Goal: Find contact information: Find contact information

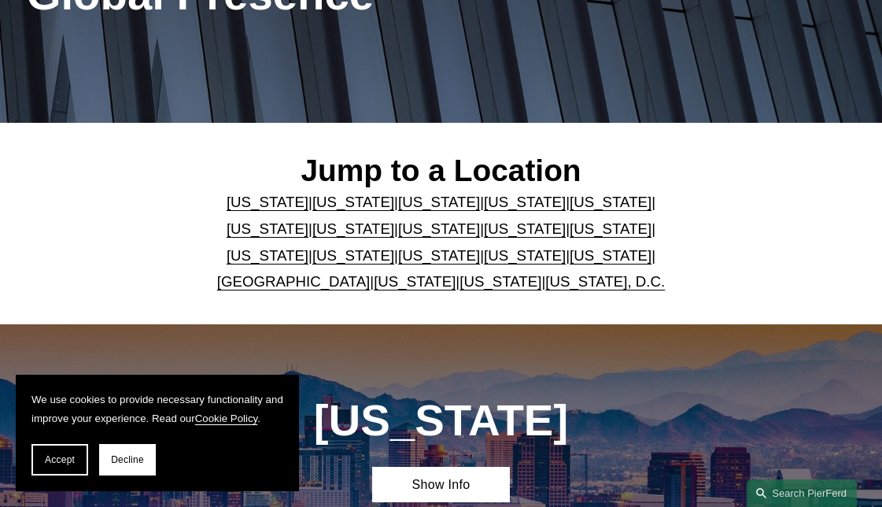
click at [398, 210] on link "[US_STATE]" at bounding box center [439, 202] width 82 height 17
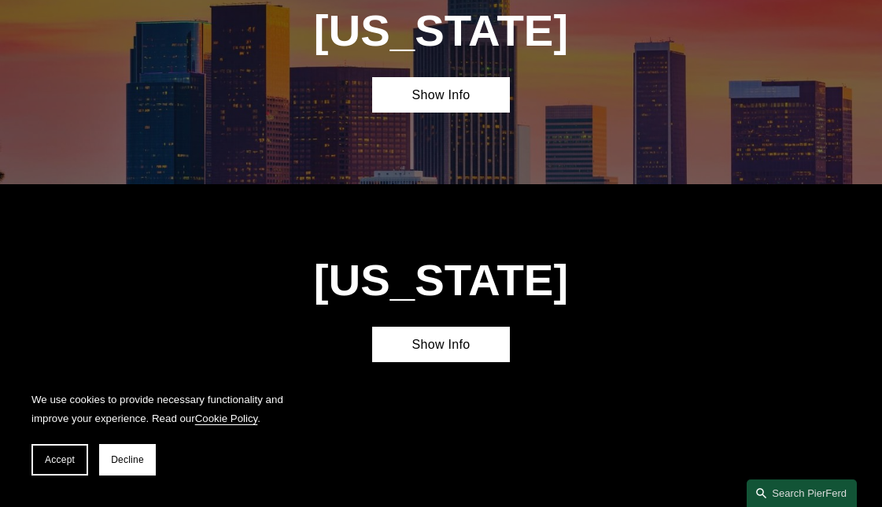
scroll to position [1082, 0]
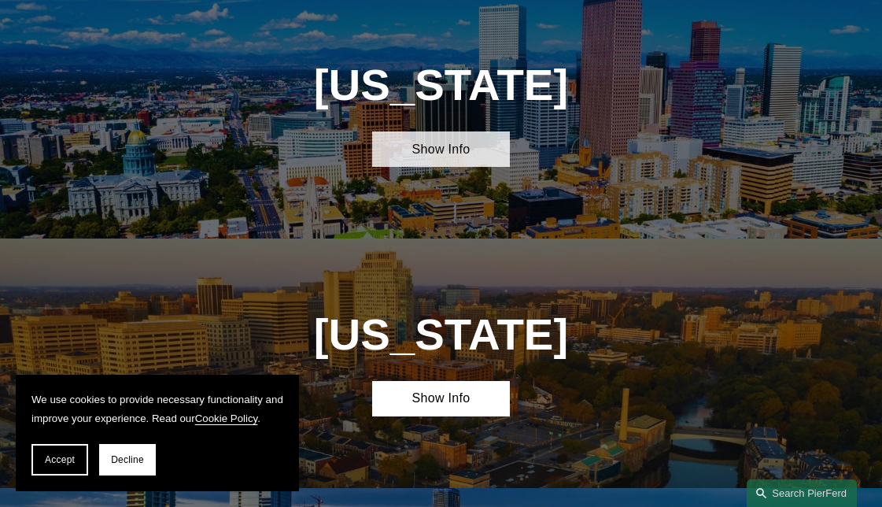
click at [439, 163] on link "Show Info" at bounding box center [441, 148] width 138 height 35
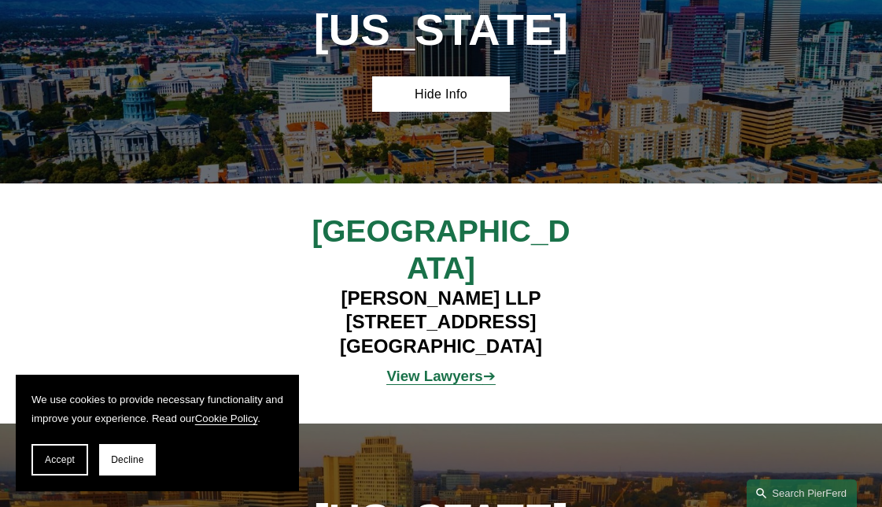
scroll to position [1150, 0]
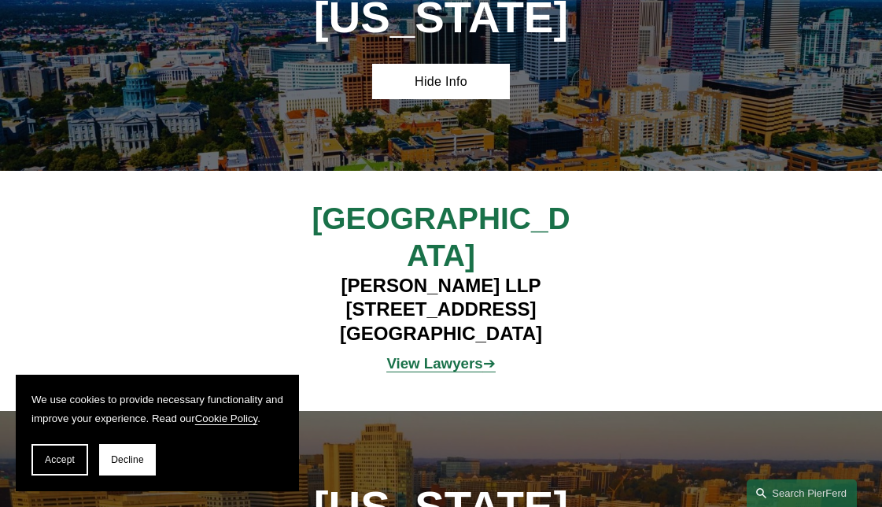
click at [456, 355] on strong "View Lawyers" at bounding box center [434, 363] width 96 height 17
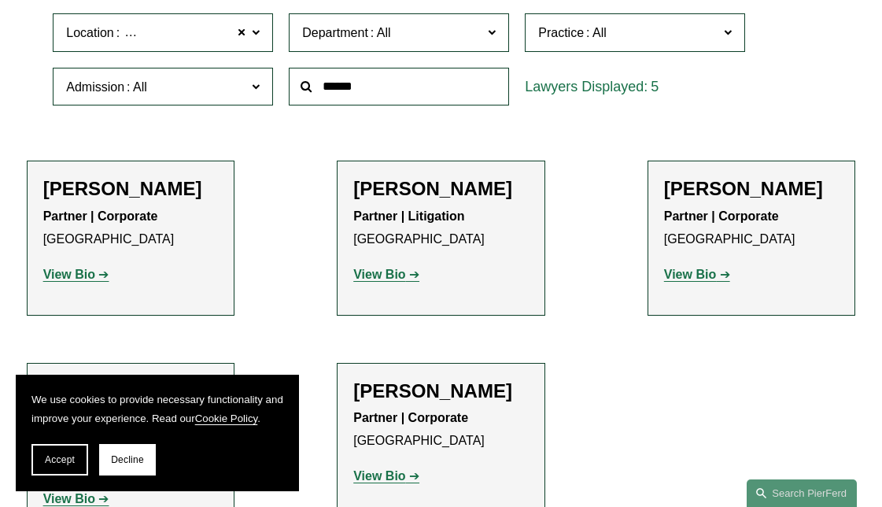
scroll to position [450, 0]
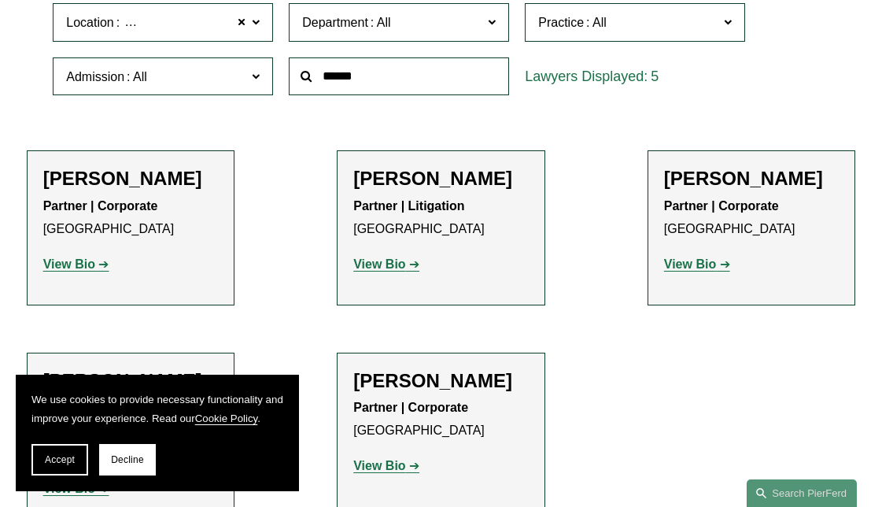
click at [396, 271] on strong "View Bio" at bounding box center [379, 263] width 52 height 13
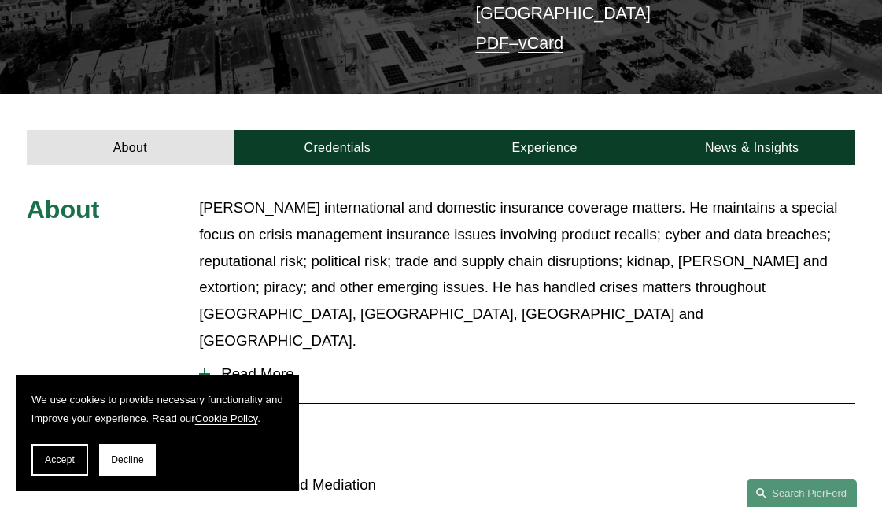
scroll to position [426, 0]
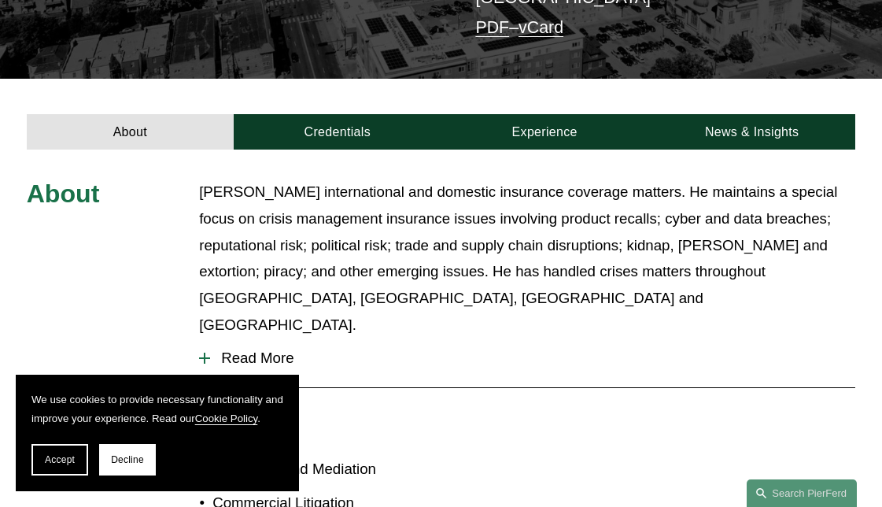
click at [286, 349] on span "Read More" at bounding box center [532, 357] width 645 height 17
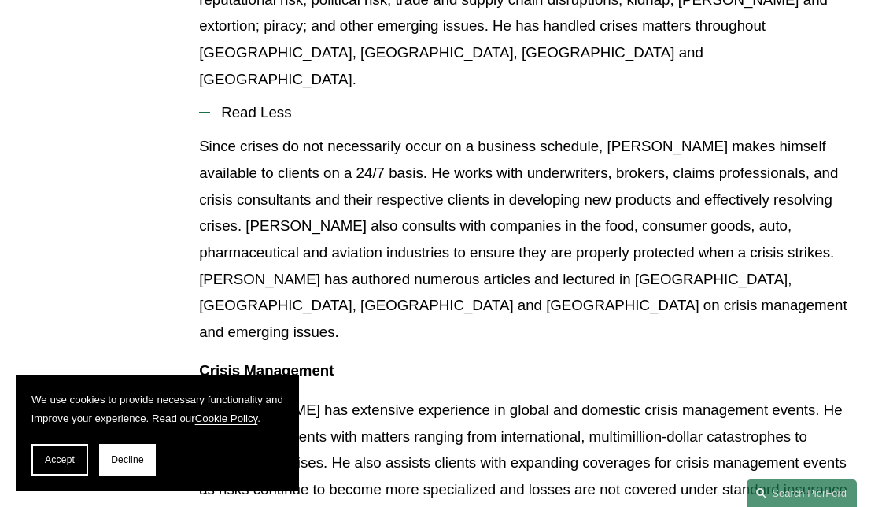
scroll to position [675, 0]
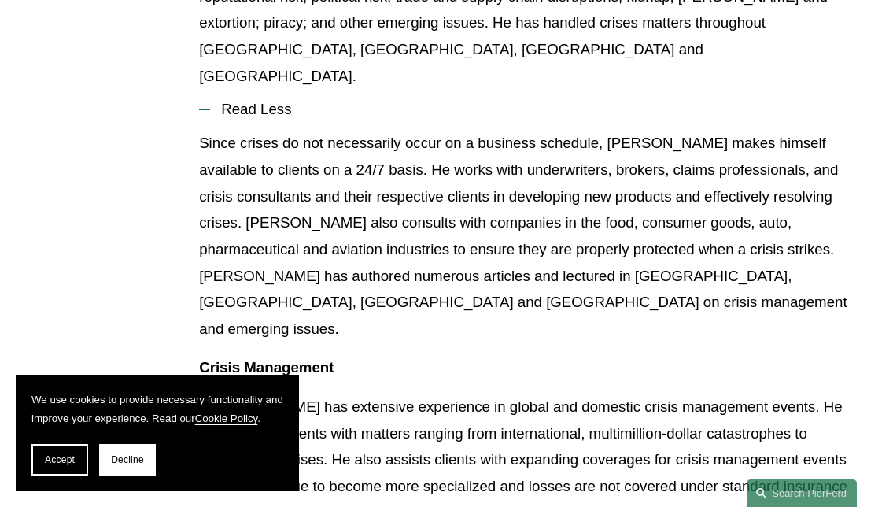
drag, startPoint x: 66, startPoint y: 463, endPoint x: 214, endPoint y: 423, distance: 153.2
click at [68, 463] on span "Accept" at bounding box center [60, 459] width 30 height 11
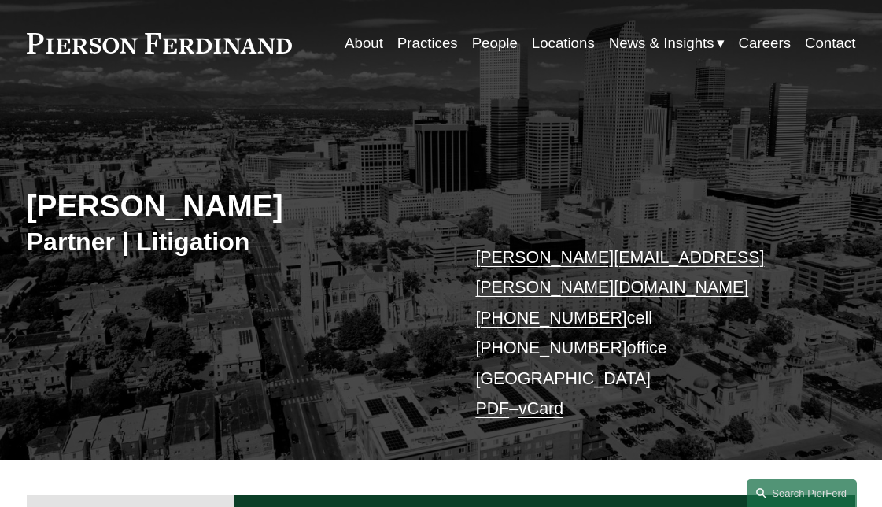
scroll to position [0, 0]
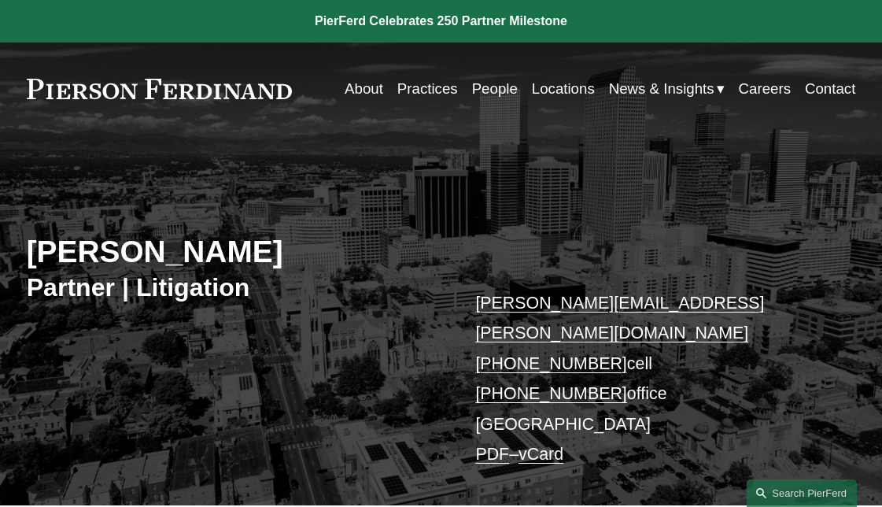
drag, startPoint x: 345, startPoint y: 252, endPoint x: 23, endPoint y: 261, distance: 321.9
click at [23, 261] on div "[PERSON_NAME] Partner | Litigation [PERSON_NAME][EMAIL_ADDRESS][PERSON_NAME][DO…" at bounding box center [441, 332] width 882 height 343
copy h2 "[PERSON_NAME]"
click at [548, 444] on link "vCard" at bounding box center [540, 453] width 45 height 19
